Goal: Task Accomplishment & Management: Manage account settings

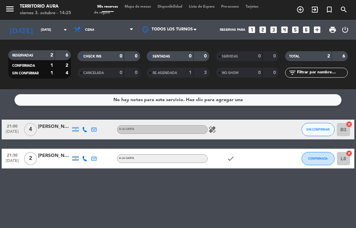
select select "es"
select select "dinner"
click at [41, 35] on input "[DATE]" at bounding box center [60, 30] width 45 height 10
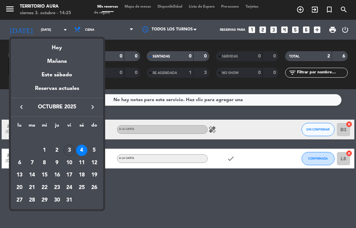
click at [52, 49] on div "Hoy" at bounding box center [57, 46] width 92 height 14
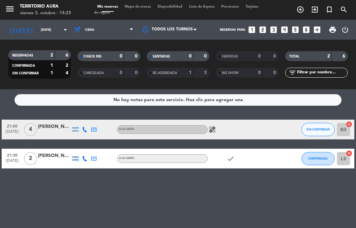
type input "[DATE]"
select select "dinner"
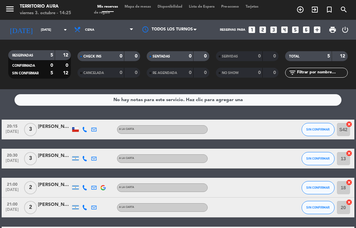
click at [38, 29] on input "[DATE]" at bounding box center [60, 30] width 45 height 10
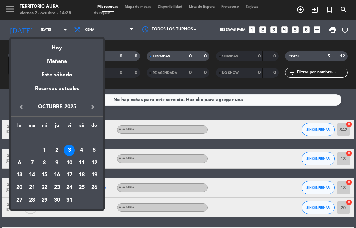
click at [58, 147] on div "2" at bounding box center [56, 150] width 11 height 11
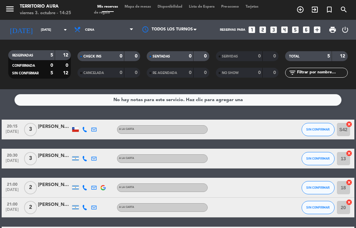
type input "[DEMOGRAPHIC_DATA][DATE]"
select select "dinner"
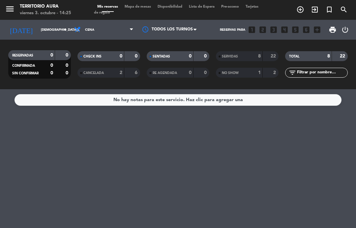
click at [42, 25] on input "[DEMOGRAPHIC_DATA][DATE]" at bounding box center [60, 30] width 45 height 10
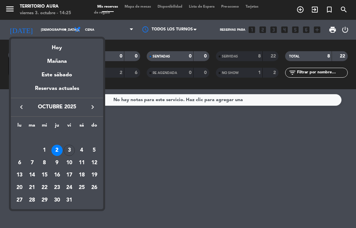
click at [51, 50] on div "Hoy" at bounding box center [57, 46] width 92 height 14
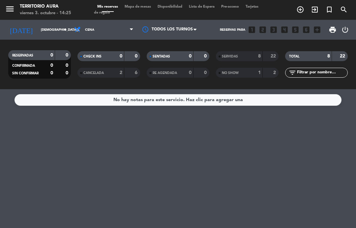
type input "[DATE]"
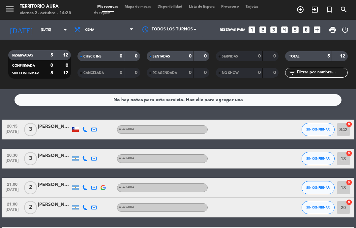
click at [90, 35] on select "Todos los servicios Almuerzo Cena" at bounding box center [104, 29] width 66 height 15
select select "lunch"
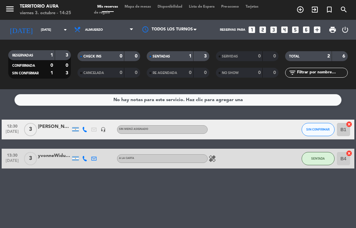
click at [215, 158] on icon "healing" at bounding box center [213, 158] width 8 height 8
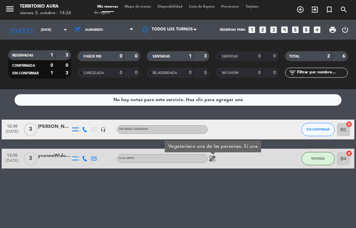
click at [107, 205] on div "No hay notas para este servicio. Haz clic para agregar una 12:30 [DATE] 3 [PERS…" at bounding box center [178, 158] width 356 height 139
